Goal: Information Seeking & Learning: Check status

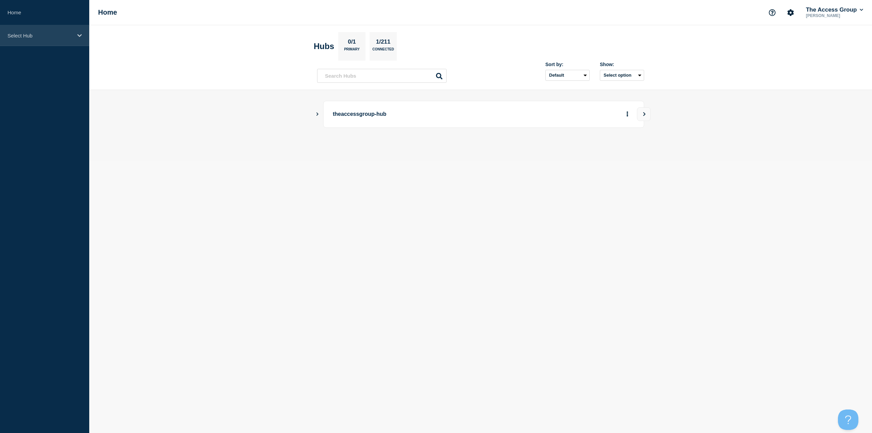
click at [60, 39] on div "Select Hub" at bounding box center [44, 35] width 89 height 21
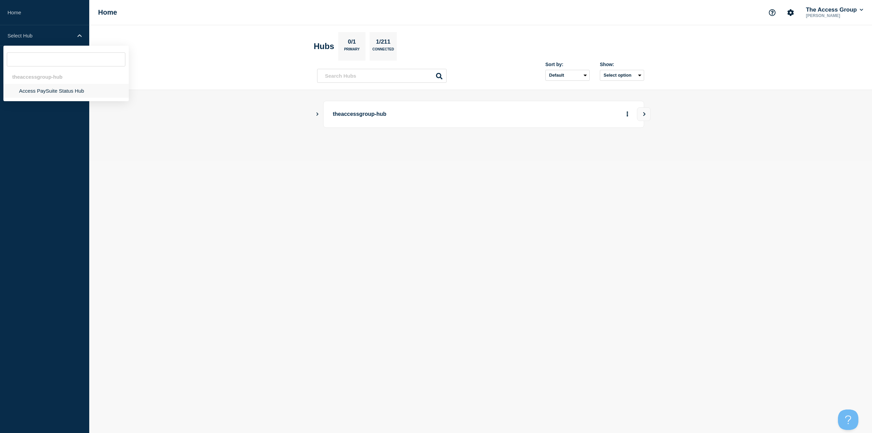
click at [45, 93] on li "Access PaySuite Status Hub" at bounding box center [65, 91] width 125 height 14
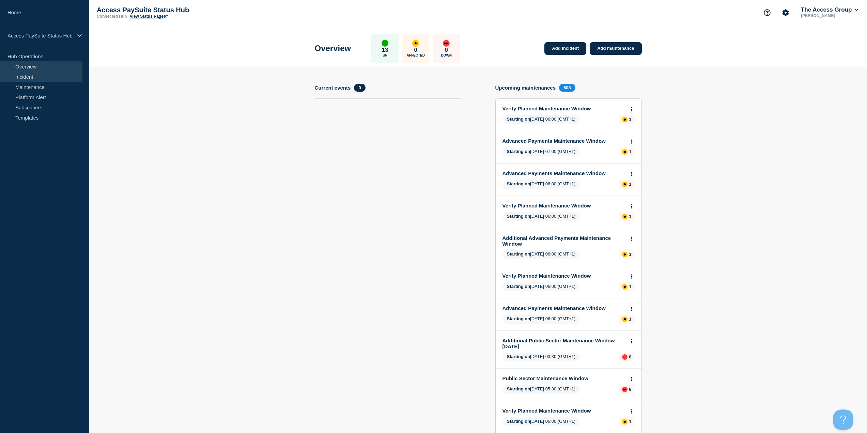
click at [42, 74] on link "Incident" at bounding box center [41, 77] width 82 height 10
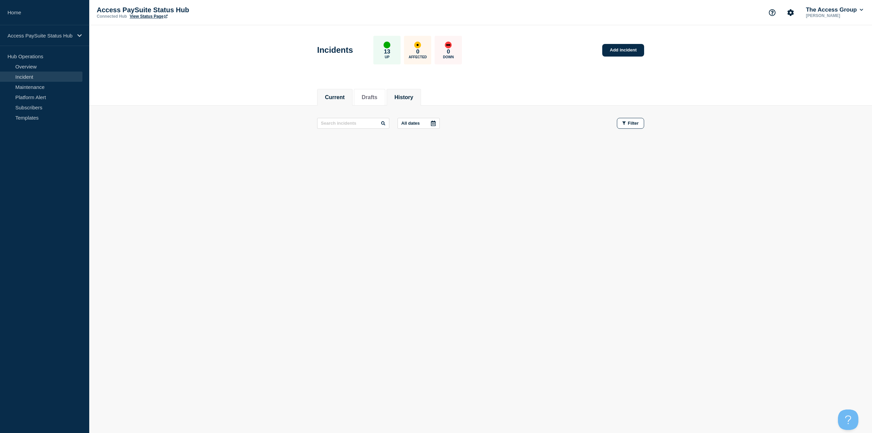
click at [413, 96] on button "History" at bounding box center [404, 97] width 19 height 6
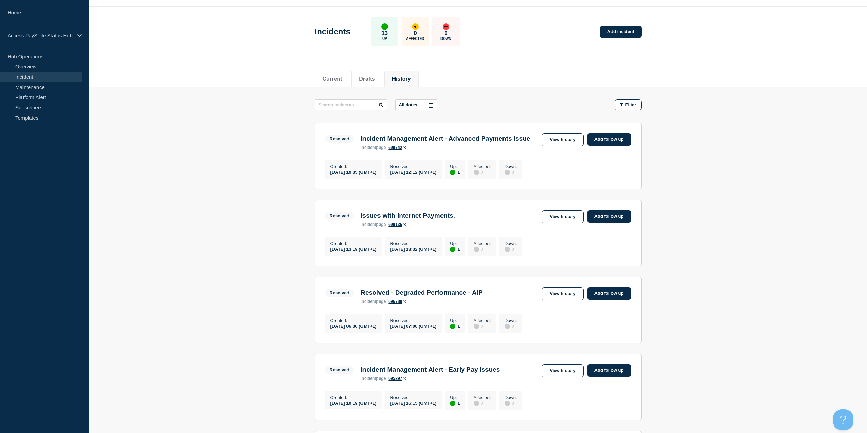
scroll to position [34, 0]
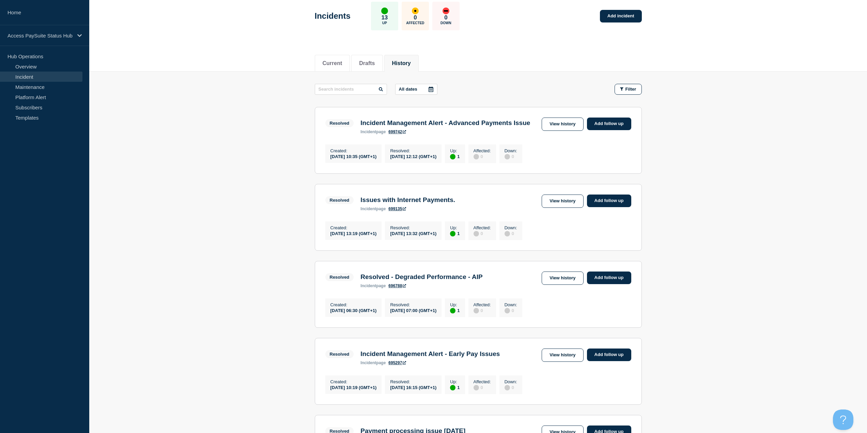
click at [425, 126] on h3 "Incident Management Alert - Advanced Payments Issue" at bounding box center [445, 122] width 170 height 7
click at [562, 126] on link "View history" at bounding box center [563, 124] width 42 height 13
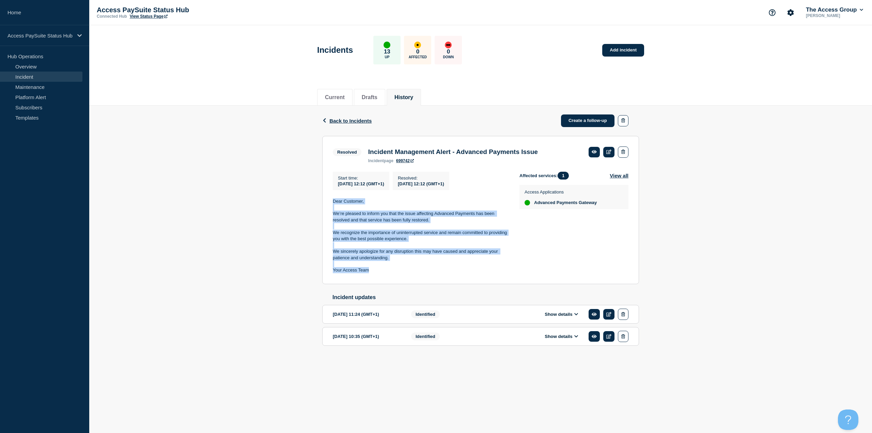
drag, startPoint x: 386, startPoint y: 273, endPoint x: 328, endPoint y: 206, distance: 88.6
click at [328, 206] on section "Resolved Incident Management Alert - Advanced Payments Issue incident page 6997…" at bounding box center [480, 210] width 317 height 148
copy div "Dear Customer, We’re pleased to inform you that the issue affecting Advanced Pa…"
drag, startPoint x: 160, startPoint y: 383, endPoint x: 162, endPoint y: 375, distance: 7.3
click at [160, 381] on body "Home Access PaySuite Status Hub Hub Operations Overview Incident Maintenance Pl…" at bounding box center [436, 216] width 872 height 433
